Goal: Information Seeking & Learning: Learn about a topic

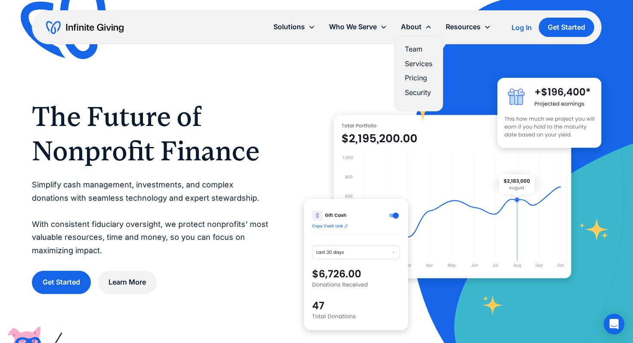
click at [412, 49] on link "Team" at bounding box center [418, 49] width 28 height 12
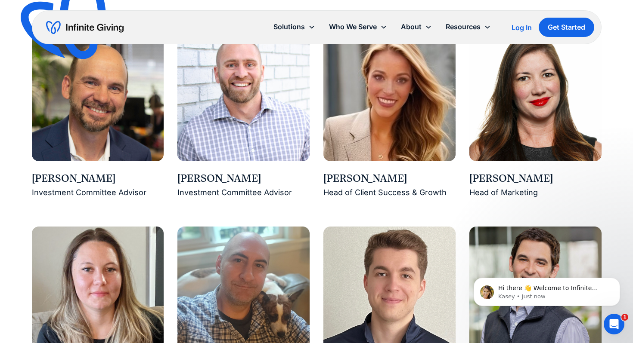
drag, startPoint x: 470, startPoint y: 180, endPoint x: 538, endPoint y: 180, distance: 67.6
click at [538, 180] on div "[PERSON_NAME]" at bounding box center [535, 179] width 132 height 15
copy div "[PERSON_NAME]"
